Goal: Register for event/course

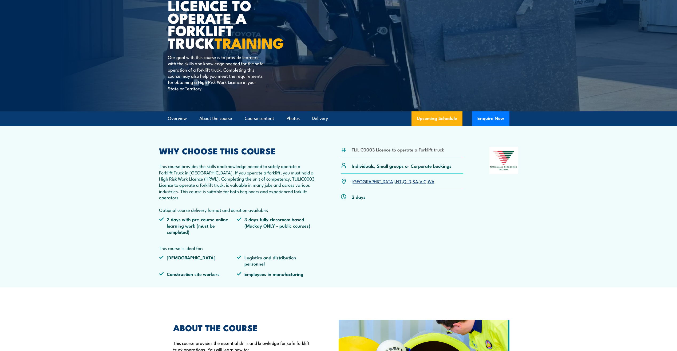
scroll to position [107, 0]
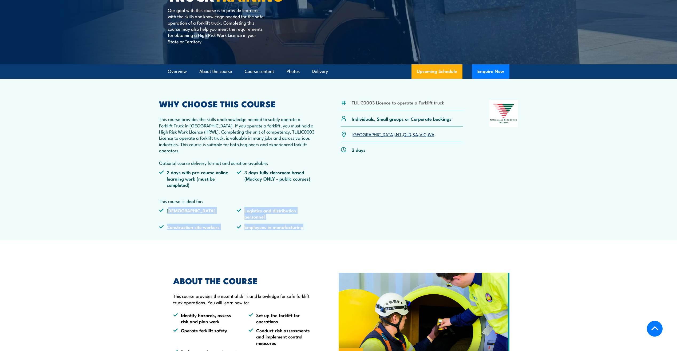
drag, startPoint x: 169, startPoint y: 210, endPoint x: 303, endPoint y: 236, distance: 136.2
click at [303, 236] on article "TLILIC0003 Licence to operate a Forklift truck Individuals, Small groups or Cor…" at bounding box center [339, 160] width 374 height 162
drag, startPoint x: 301, startPoint y: 228, endPoint x: 213, endPoint y: 211, distance: 89.6
click at [213, 212] on ul "[DEMOGRAPHIC_DATA] Logistics and distribution personnel Construction site worke…" at bounding box center [237, 220] width 156 height 27
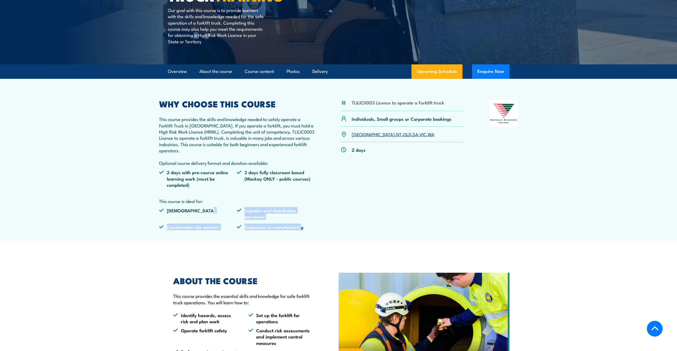
click at [213, 211] on li "[DEMOGRAPHIC_DATA]" at bounding box center [198, 213] width 78 height 13
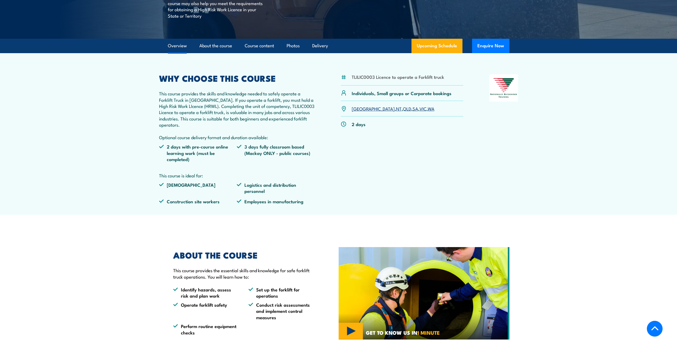
scroll to position [160, 0]
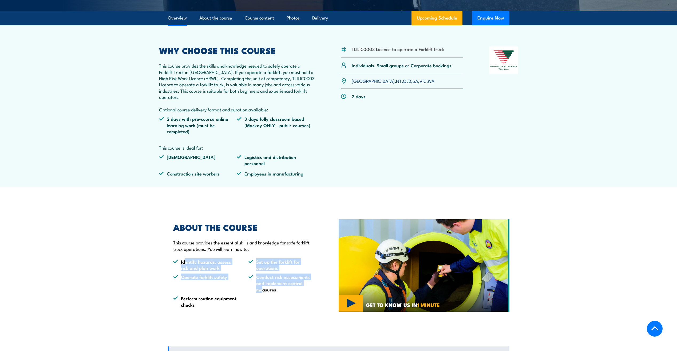
drag, startPoint x: 184, startPoint y: 261, endPoint x: 262, endPoint y: 295, distance: 84.9
click at [262, 295] on ul "Identify hazards, assess risk and plan work Set up the forklift for operations …" at bounding box center [243, 282] width 141 height 49
click at [261, 296] on ul "Identify hazards, assess risk and plan work Set up the forklift for operations …" at bounding box center [243, 282] width 141 height 49
drag, startPoint x: 227, startPoint y: 301, endPoint x: 225, endPoint y: 305, distance: 4.7
click at [227, 301] on li "Perform routine equipment checks" at bounding box center [206, 301] width 66 height 13
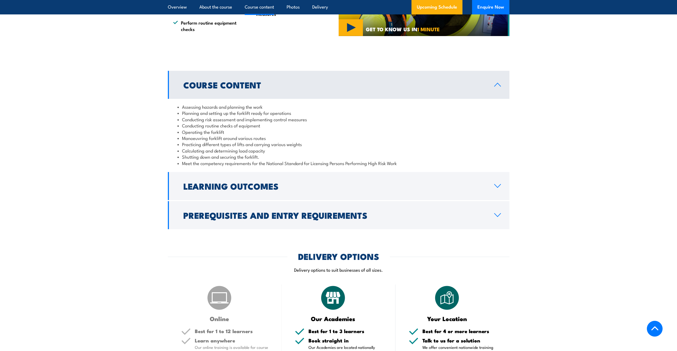
scroll to position [507, 0]
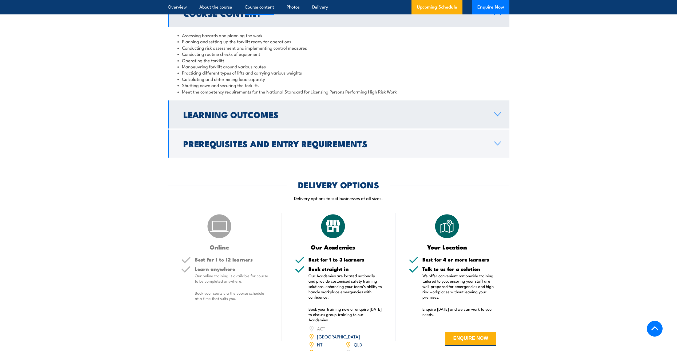
click at [288, 118] on link "Learning Outcomes" at bounding box center [339, 114] width 342 height 28
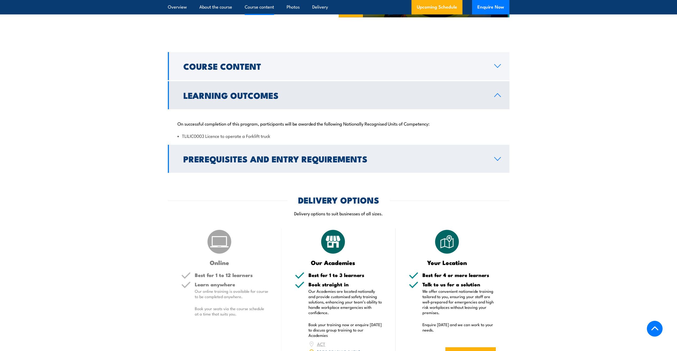
scroll to position [454, 0]
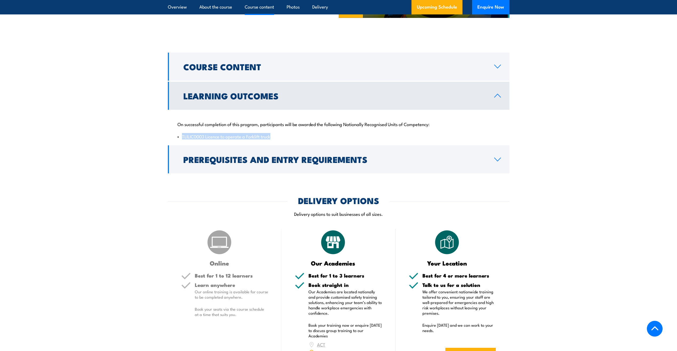
drag, startPoint x: 276, startPoint y: 138, endPoint x: 179, endPoint y: 131, distance: 97.7
click at [179, 131] on div "On successful completion of this program, participants will be awarded the foll…" at bounding box center [339, 127] width 342 height 34
drag, startPoint x: 179, startPoint y: 131, endPoint x: 182, endPoint y: 130, distance: 3.8
click at [182, 130] on div "On successful completion of this program, participants will be awarded the foll…" at bounding box center [339, 127] width 342 height 34
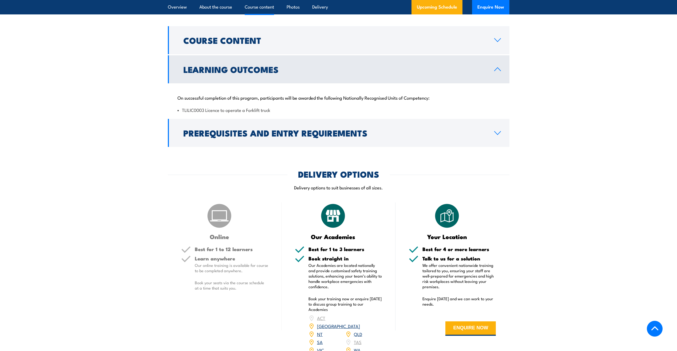
scroll to position [534, 0]
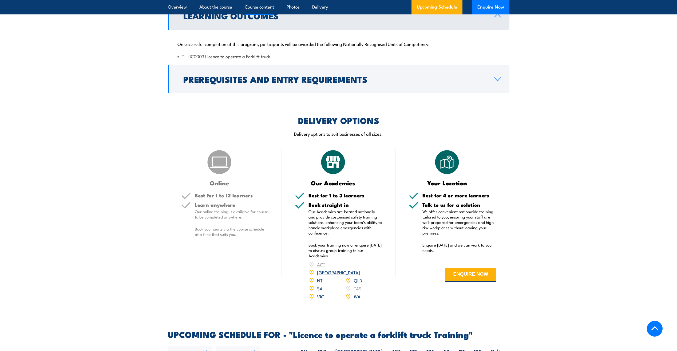
click at [359, 277] on link "QLD" at bounding box center [358, 280] width 8 height 6
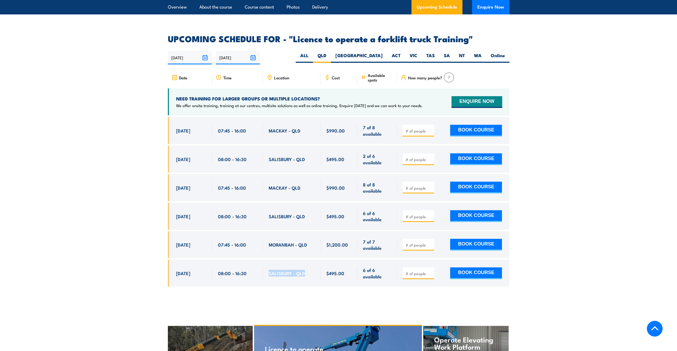
drag, startPoint x: 268, startPoint y: 266, endPoint x: 307, endPoint y: 268, distance: 39.3
click at [307, 268] on div "SALISBURY - QLD" at bounding box center [292, 273] width 58 height 27
copy span "SALISBURY - QLD"
